Goal: Task Accomplishment & Management: Use online tool/utility

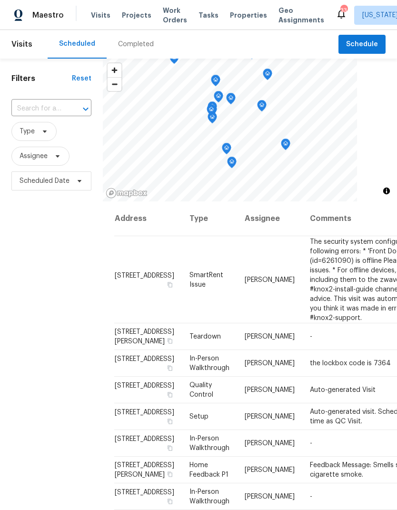
click at [53, 109] on input "text" at bounding box center [37, 109] width 53 height 15
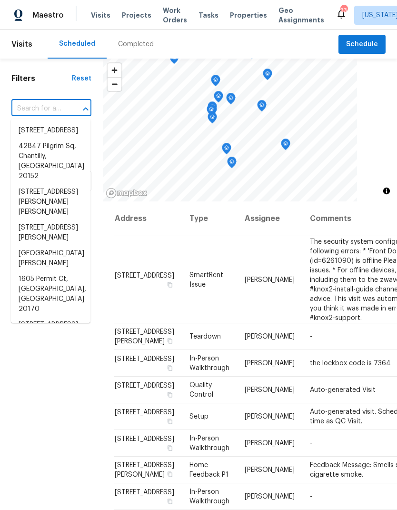
click at [46, 109] on input "text" at bounding box center [37, 109] width 53 height 15
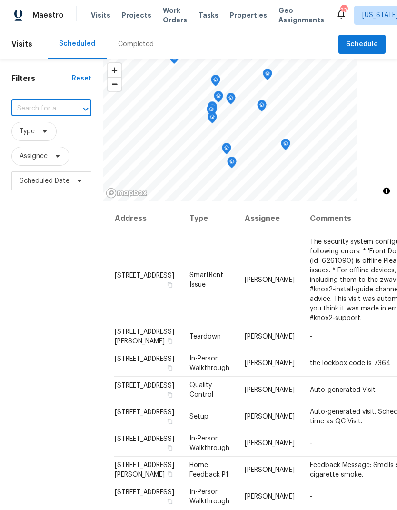
click at [138, 38] on div "Completed" at bounding box center [136, 44] width 59 height 29
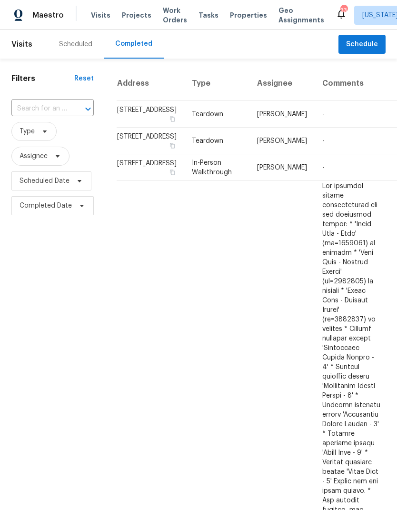
click at [132, 14] on span "Projects" at bounding box center [137, 15] width 30 height 10
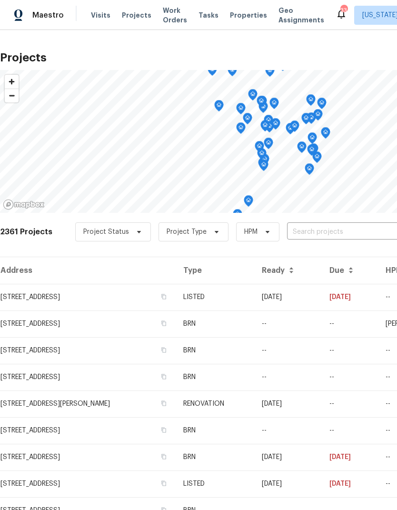
click at [320, 231] on input "text" at bounding box center [341, 232] width 109 height 15
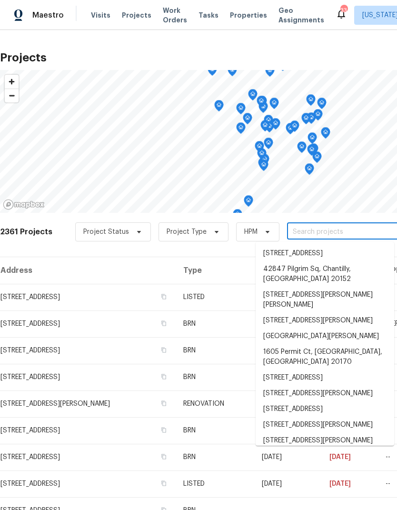
click at [318, 228] on input "text" at bounding box center [341, 232] width 109 height 15
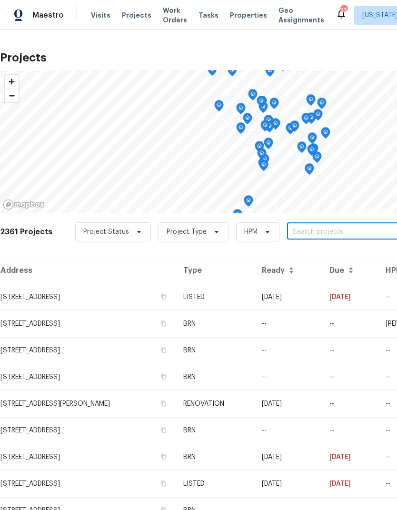
paste input "[STREET_ADDRESS][PERSON_NAME]"
type input "[STREET_ADDRESS][PERSON_NAME]"
click at [340, 250] on li "[STREET_ADDRESS][PERSON_NAME]" at bounding box center [325, 254] width 139 height 16
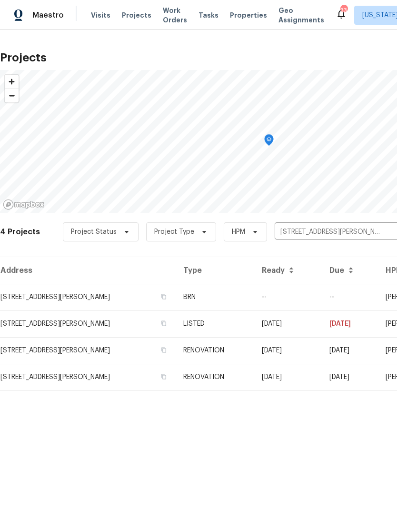
click at [69, 325] on td "[STREET_ADDRESS][PERSON_NAME]" at bounding box center [88, 324] width 176 height 27
